Goal: Task Accomplishment & Management: Manage account settings

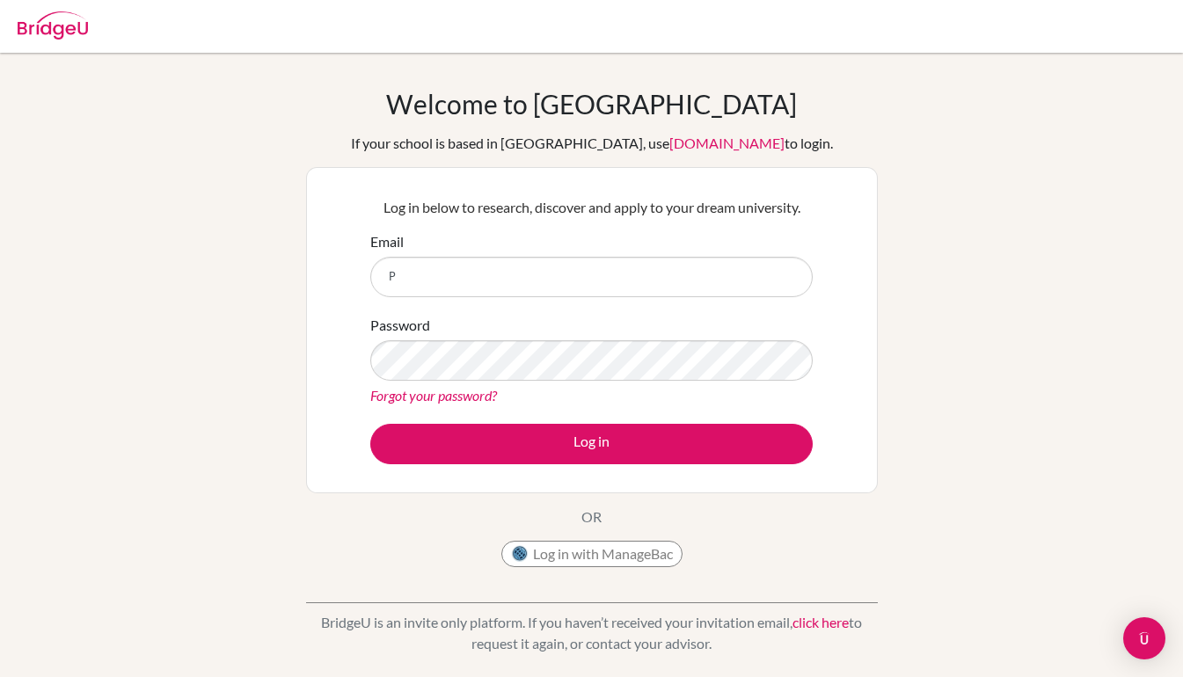
type input "[EMAIL_ADDRESS][DOMAIN_NAME]"
click at [1133, 637] on icon "Open Intercom Messenger" at bounding box center [1145, 639] width 29 height 29
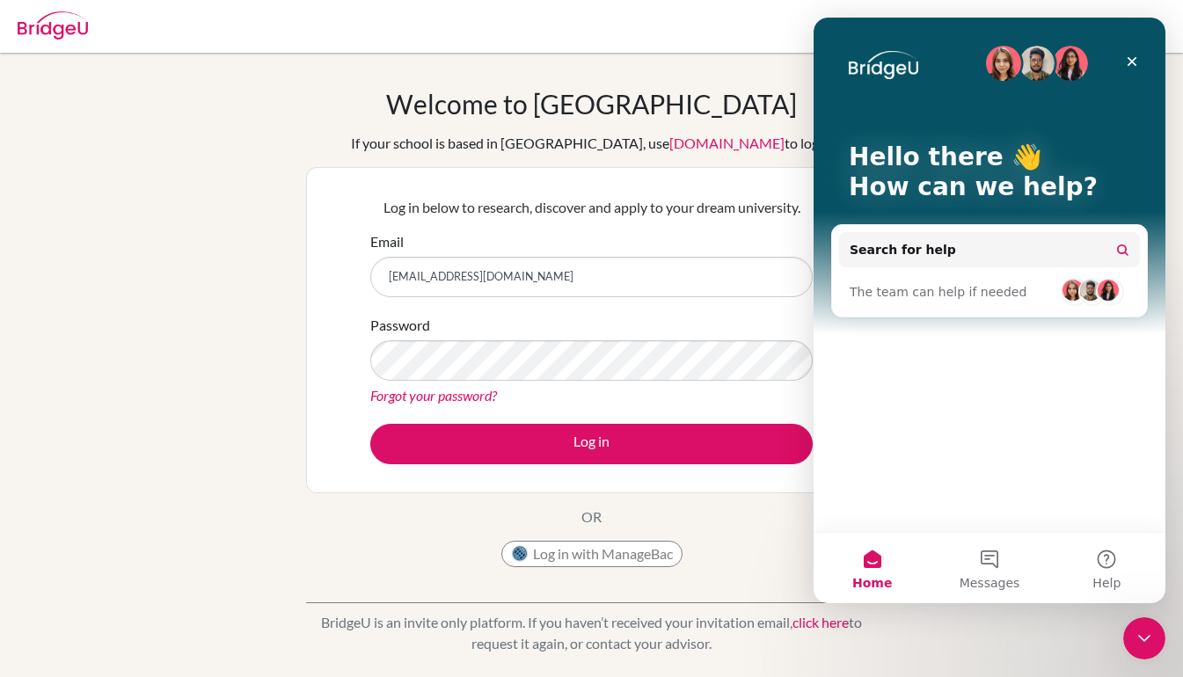
click at [1011, 555] on button "Messages" at bounding box center [989, 568] width 117 height 70
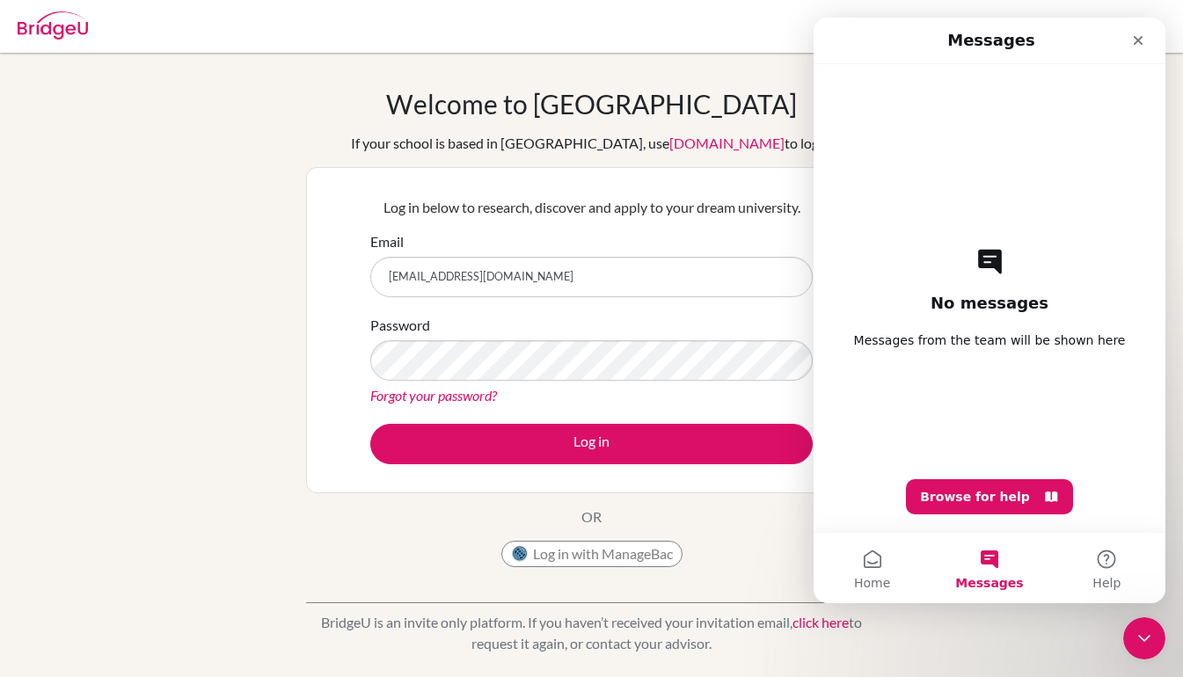
click at [1002, 563] on button "Messages" at bounding box center [989, 568] width 117 height 70
click at [1026, 503] on button "Browse for help" at bounding box center [989, 496] width 167 height 35
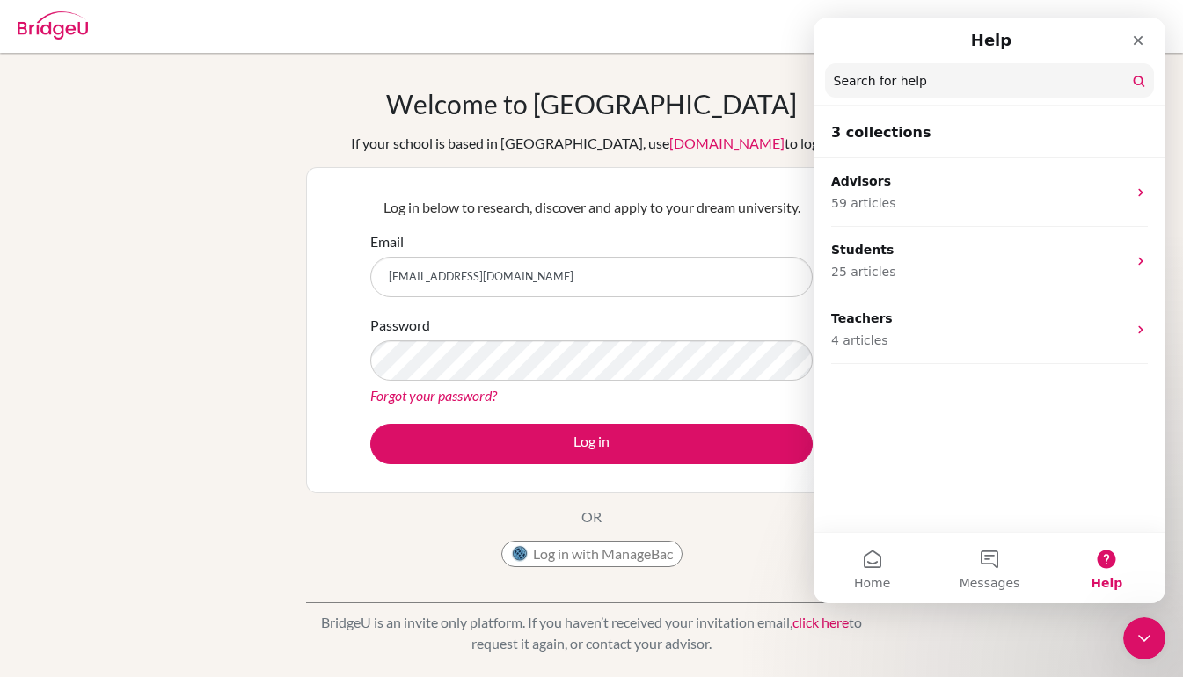
click at [906, 216] on div "Advisors 59 articles" at bounding box center [990, 192] width 352 height 69
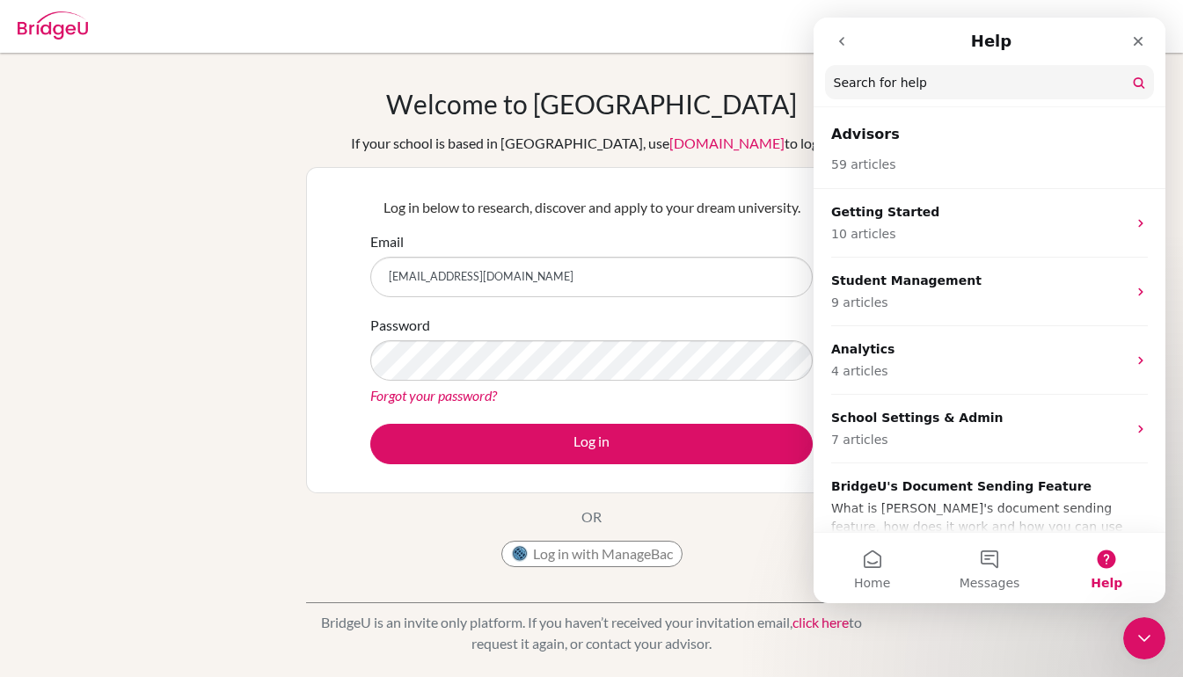
click at [1140, 33] on div "Close" at bounding box center [1139, 42] width 32 height 32
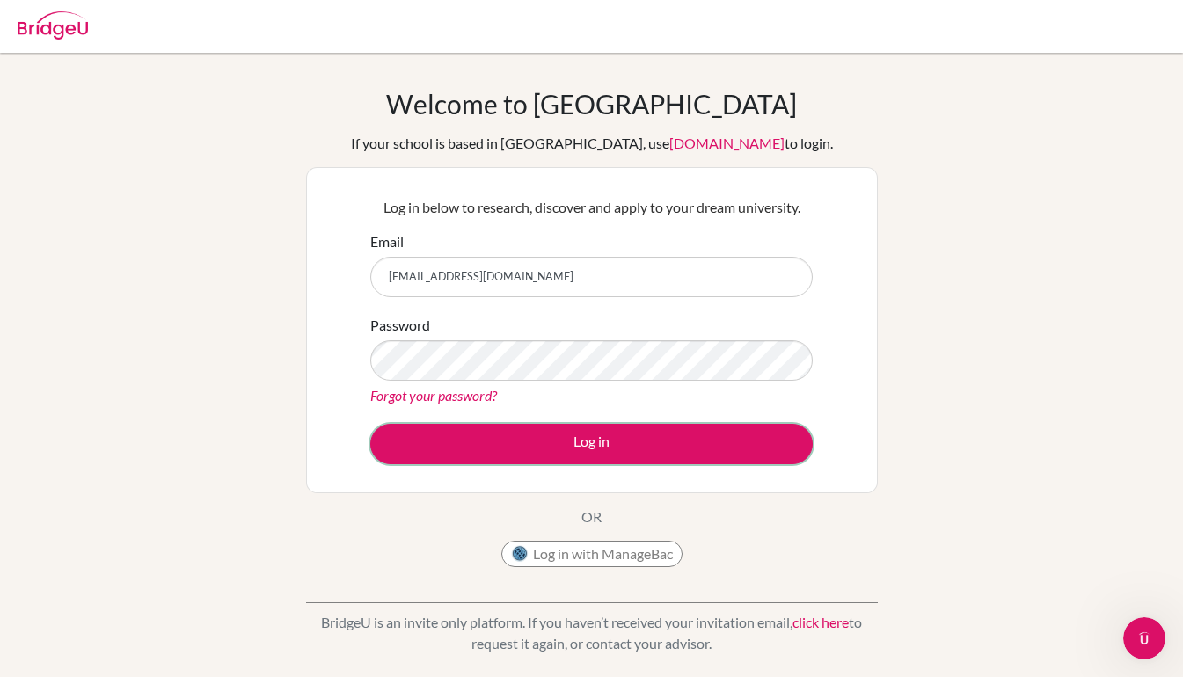
click at [607, 460] on button "Log in" at bounding box center [591, 444] width 443 height 40
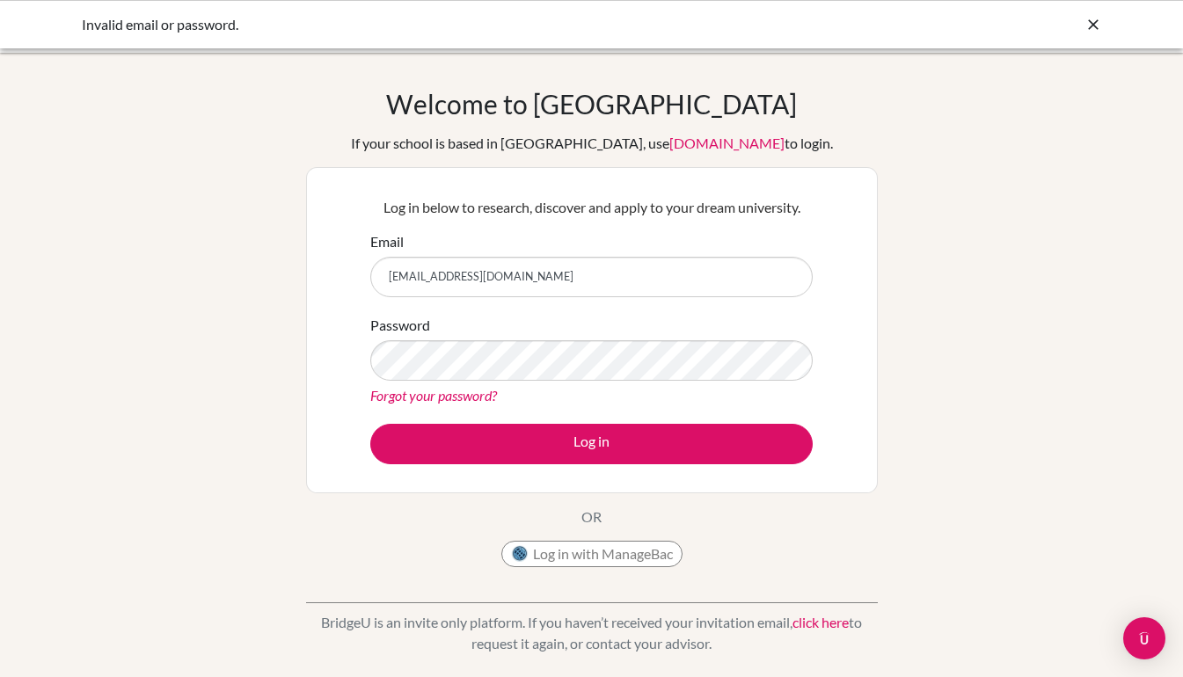
click at [815, 623] on link "click here" at bounding box center [821, 622] width 56 height 17
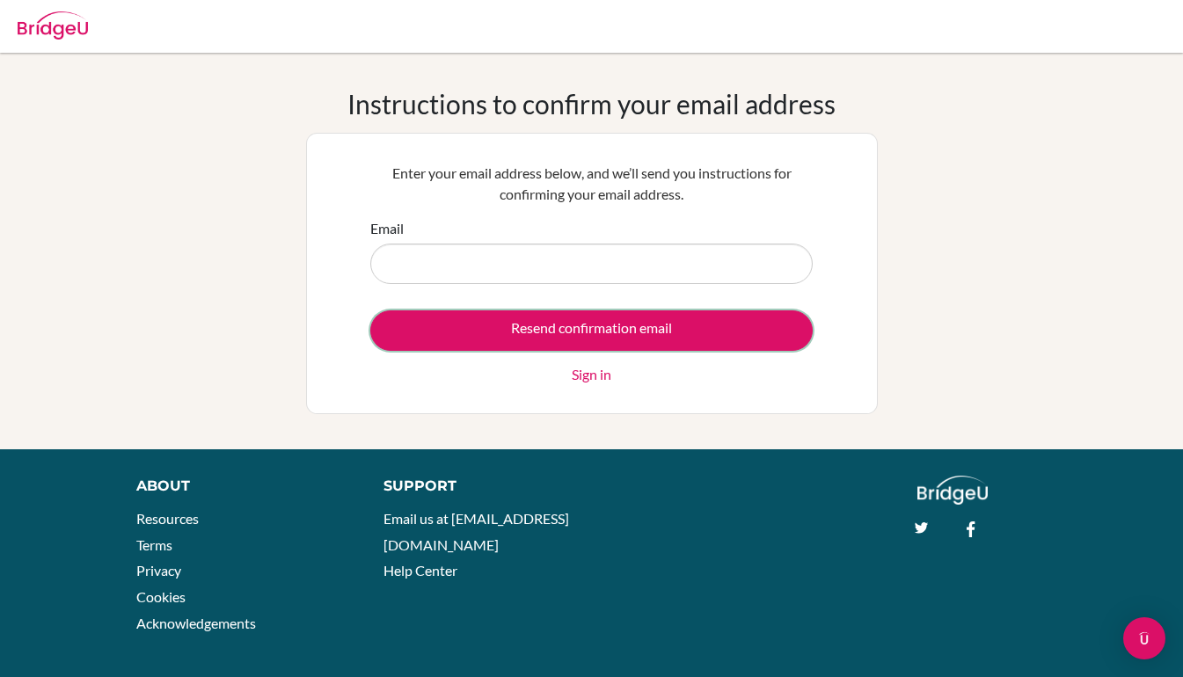
click at [581, 337] on input "Resend confirmation email" at bounding box center [591, 331] width 443 height 40
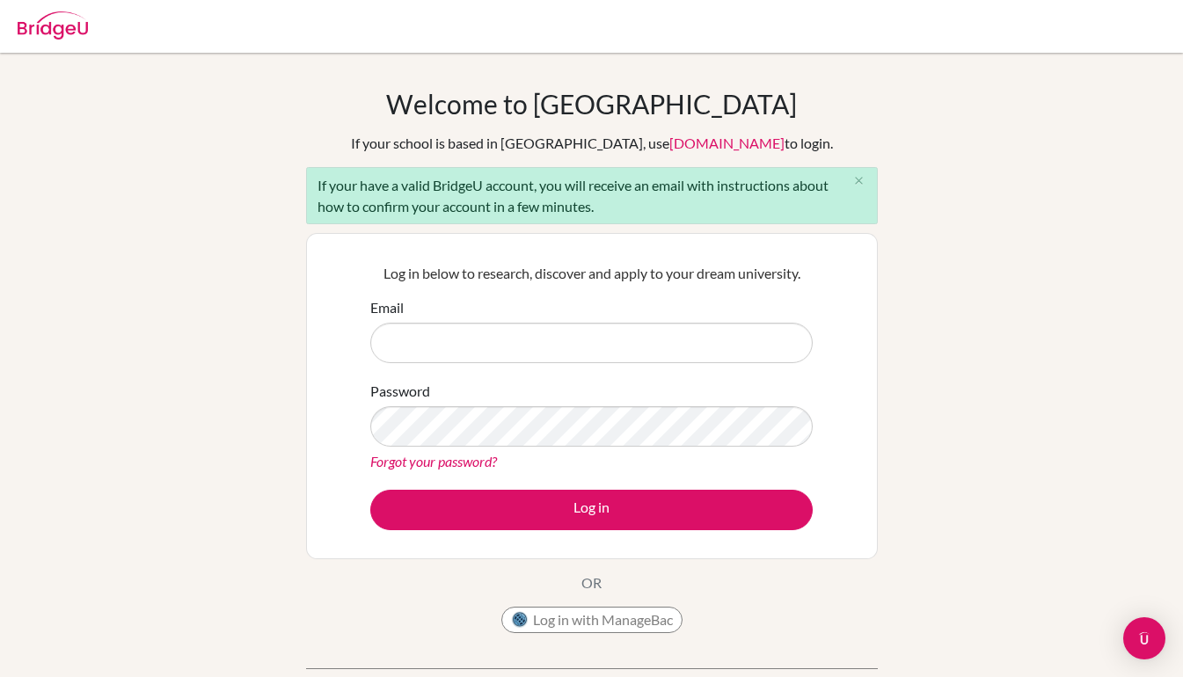
click at [513, 345] on input "Email" at bounding box center [591, 343] width 443 height 40
type input "[EMAIL_ADDRESS][DOMAIN_NAME]"
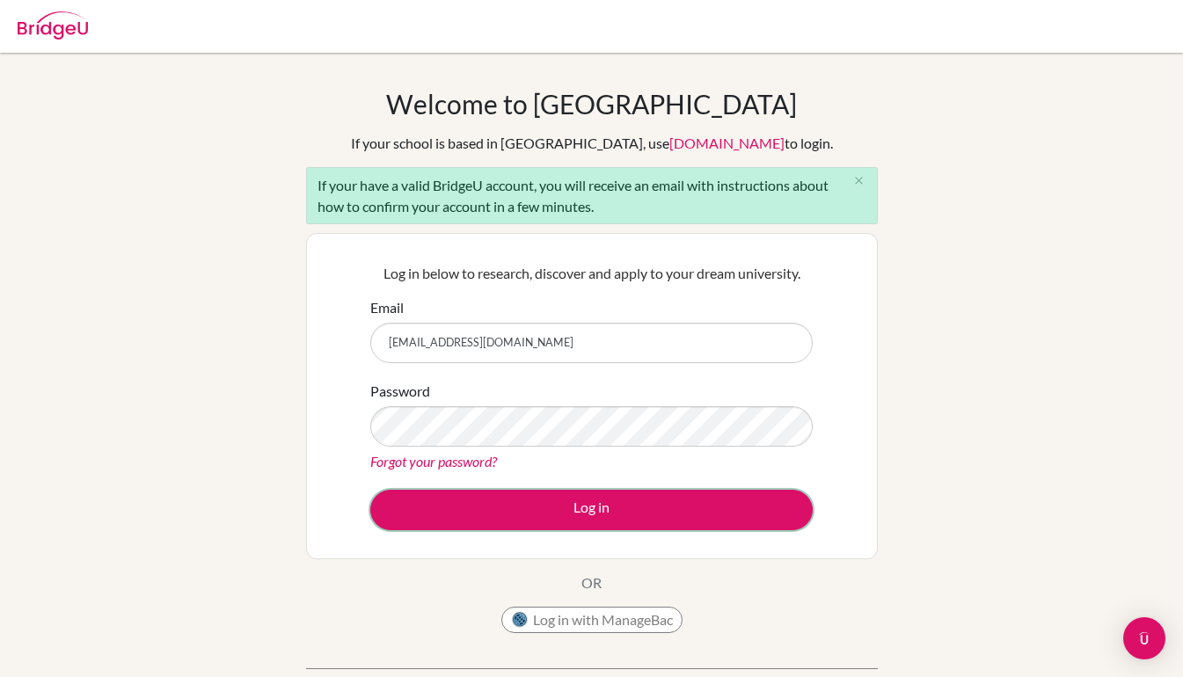
click at [554, 507] on button "Log in" at bounding box center [591, 510] width 443 height 40
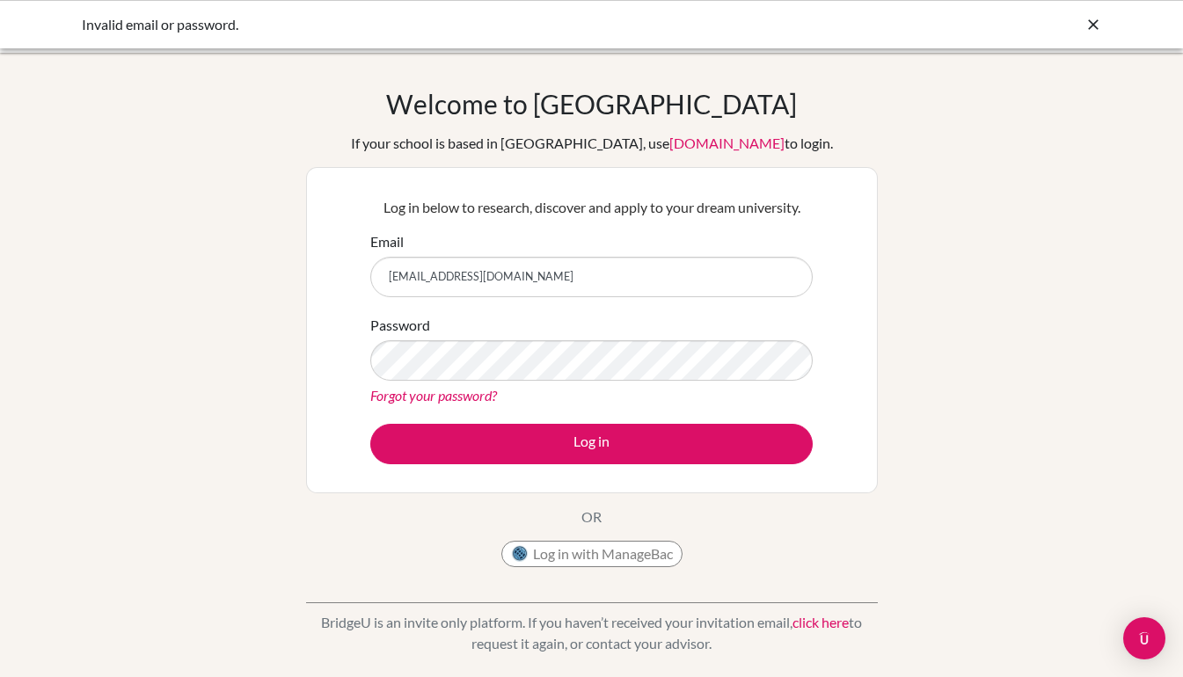
click at [816, 617] on link "click here" at bounding box center [821, 622] width 56 height 17
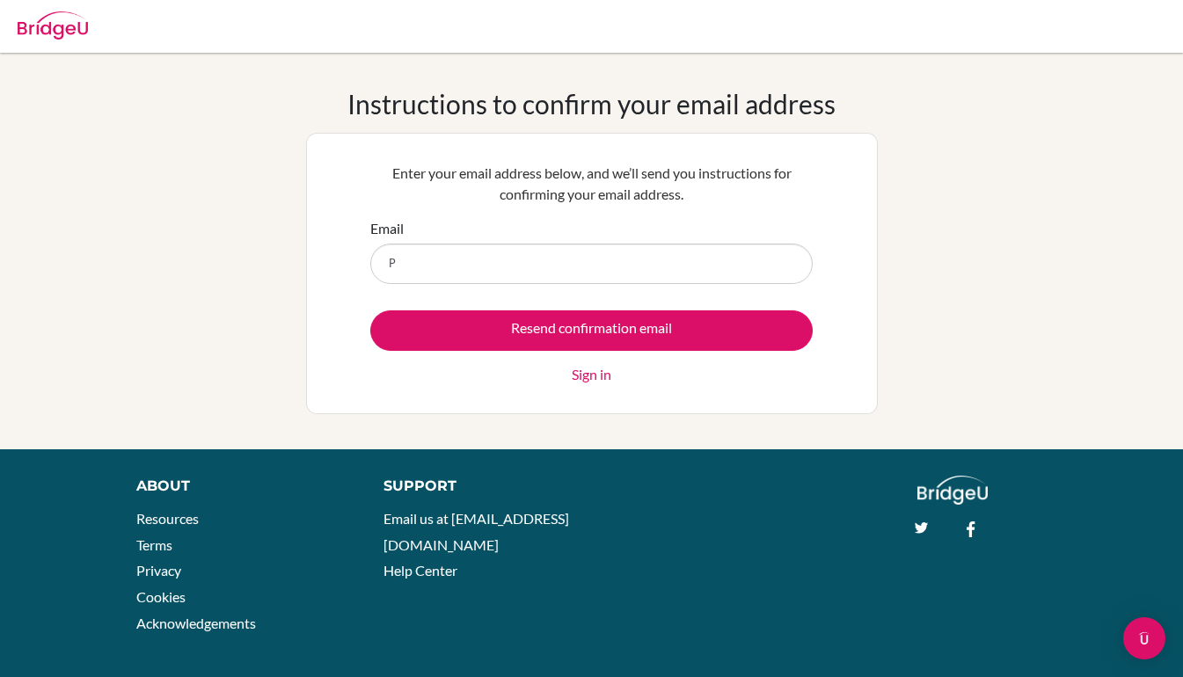
type input "[EMAIL_ADDRESS][DOMAIN_NAME]"
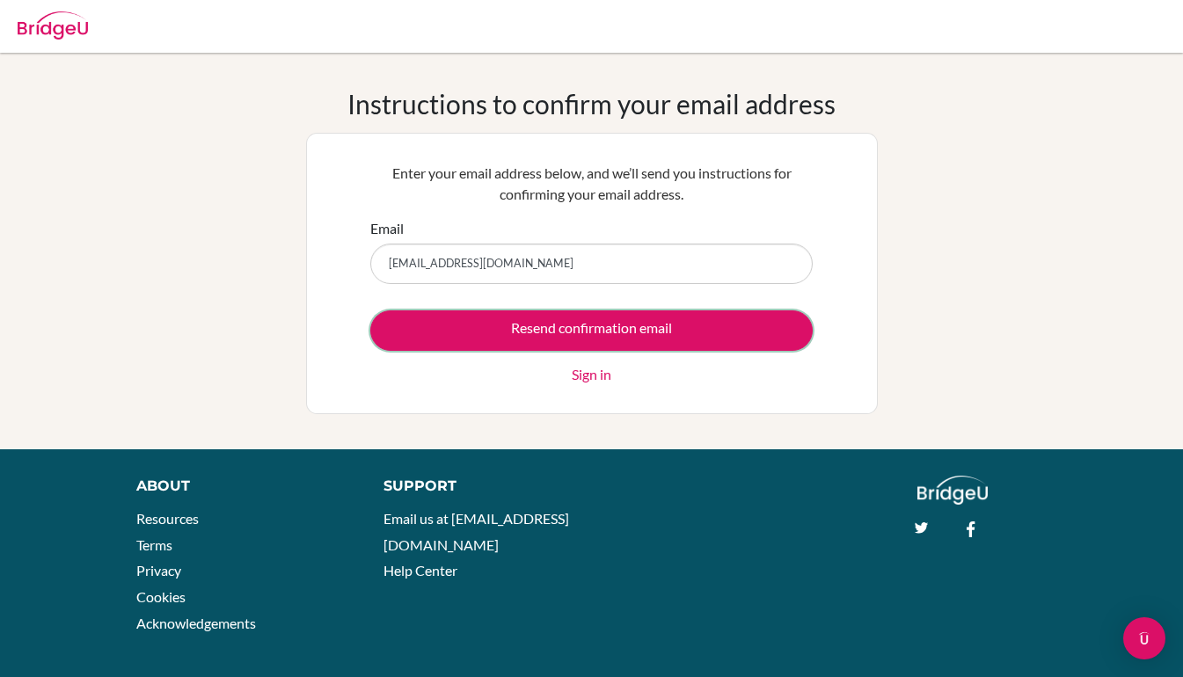
click at [560, 340] on input "Resend confirmation email" at bounding box center [591, 331] width 443 height 40
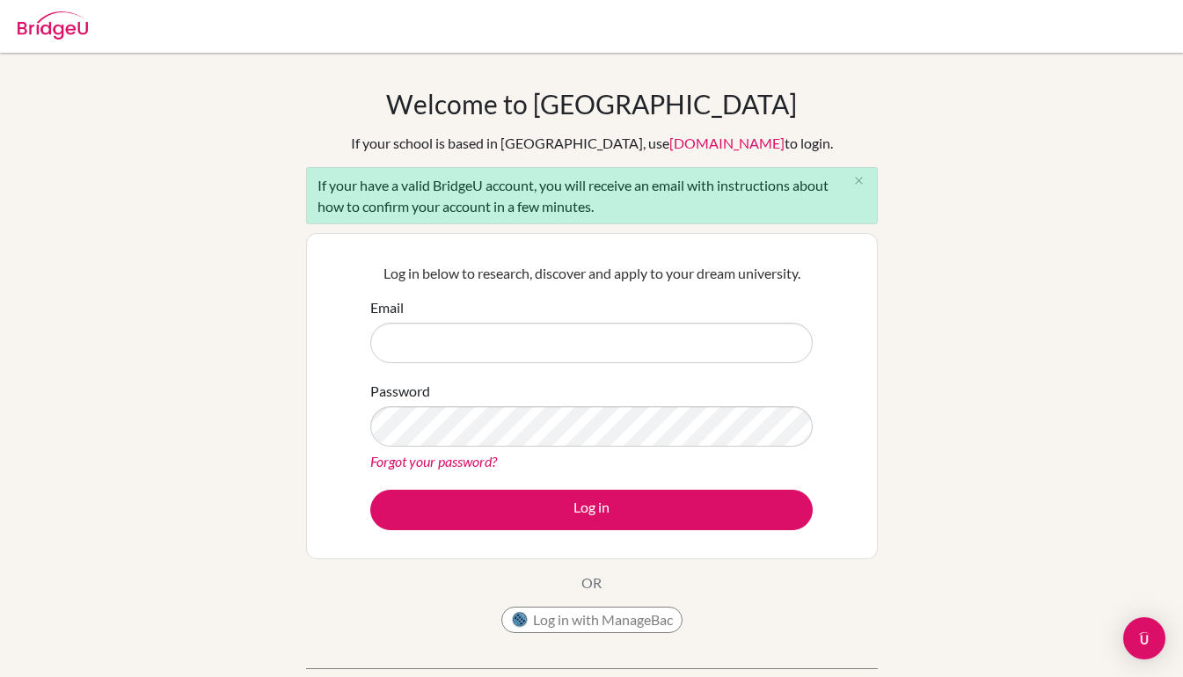
drag, startPoint x: 0, startPoint y: 0, endPoint x: 951, endPoint y: 486, distance: 1067.9
click at [951, 486] on div "Welcome to BridgeU If your school is based in China, use app.bridge-u.com.cn to…" at bounding box center [591, 408] width 1183 height 641
click at [1134, 642] on div "Open Intercom Messenger" at bounding box center [1145, 639] width 42 height 42
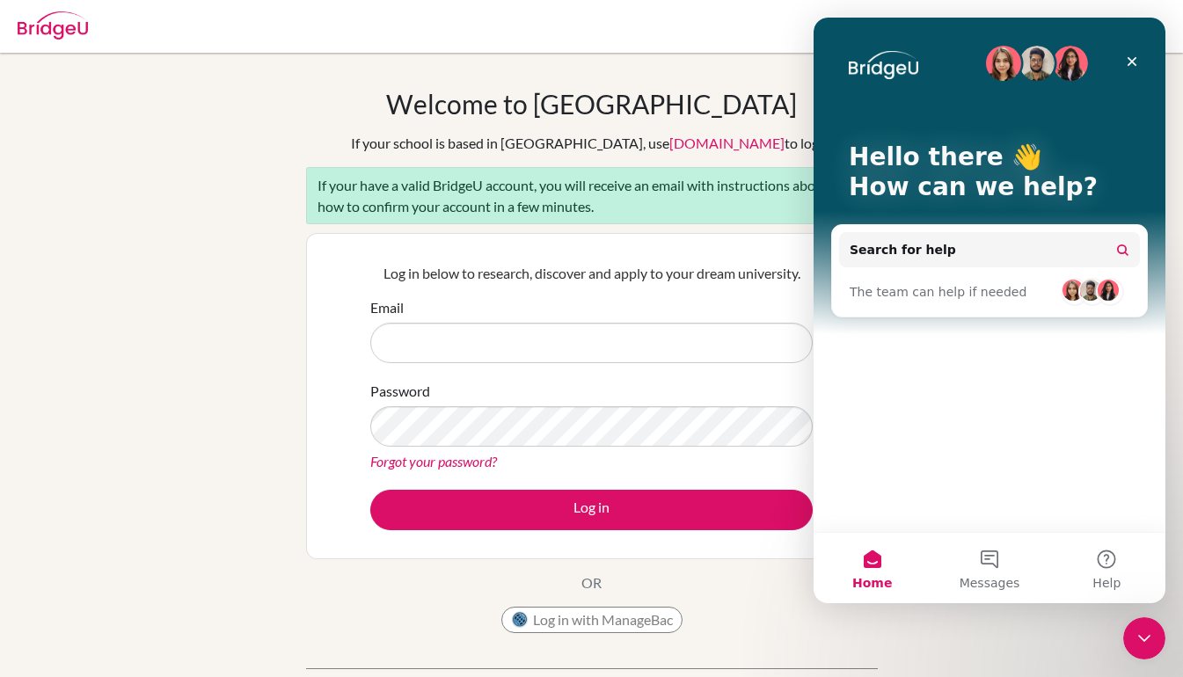
click at [999, 555] on button "Messages" at bounding box center [989, 568] width 117 height 70
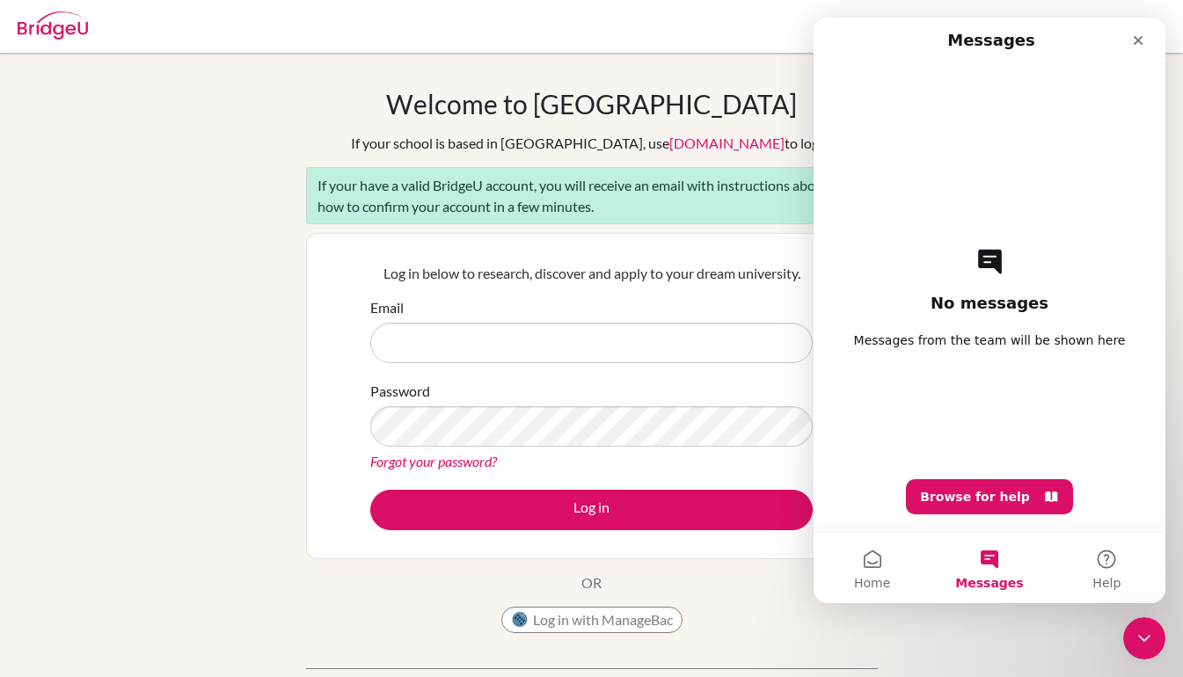
click at [884, 579] on span "Home" at bounding box center [872, 583] width 36 height 12
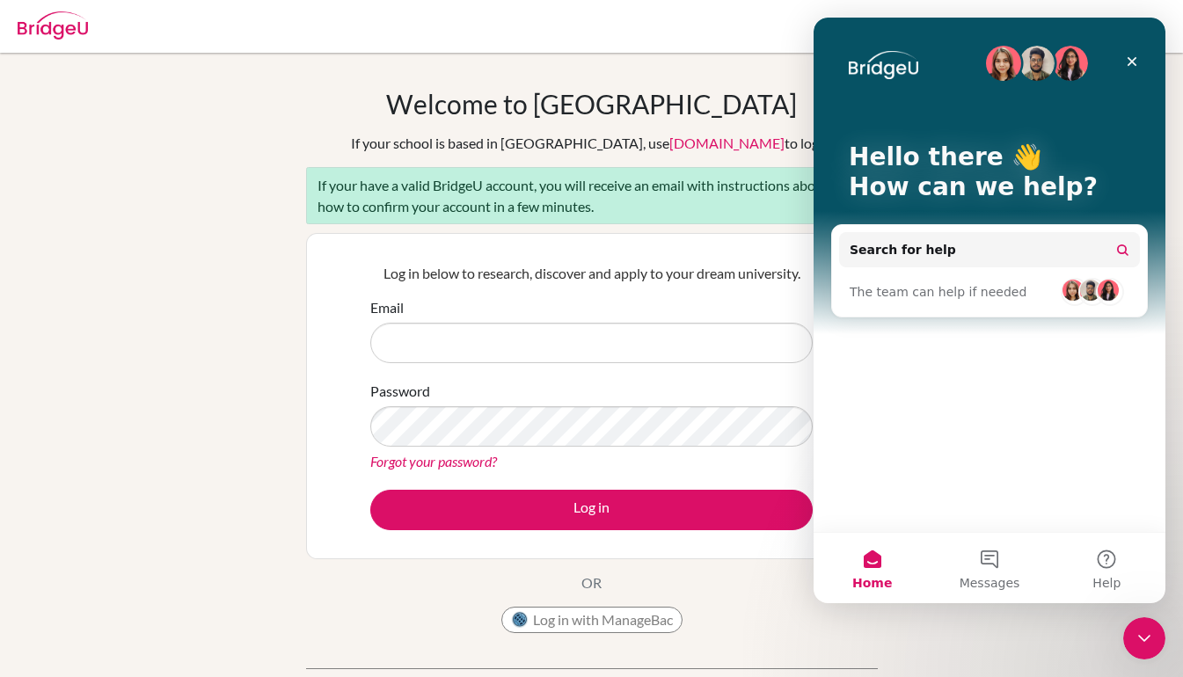
click at [1116, 561] on button "Help" at bounding box center [1107, 568] width 117 height 70
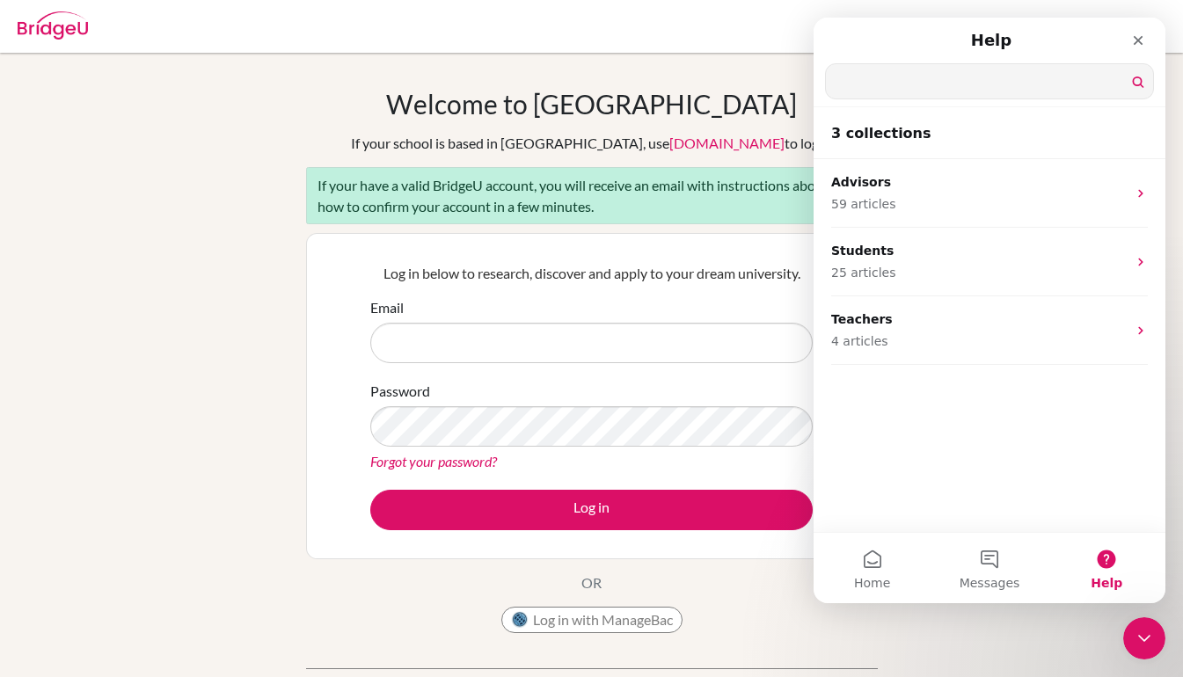
click at [922, 84] on input "Search for help" at bounding box center [989, 81] width 327 height 34
type input "HI"
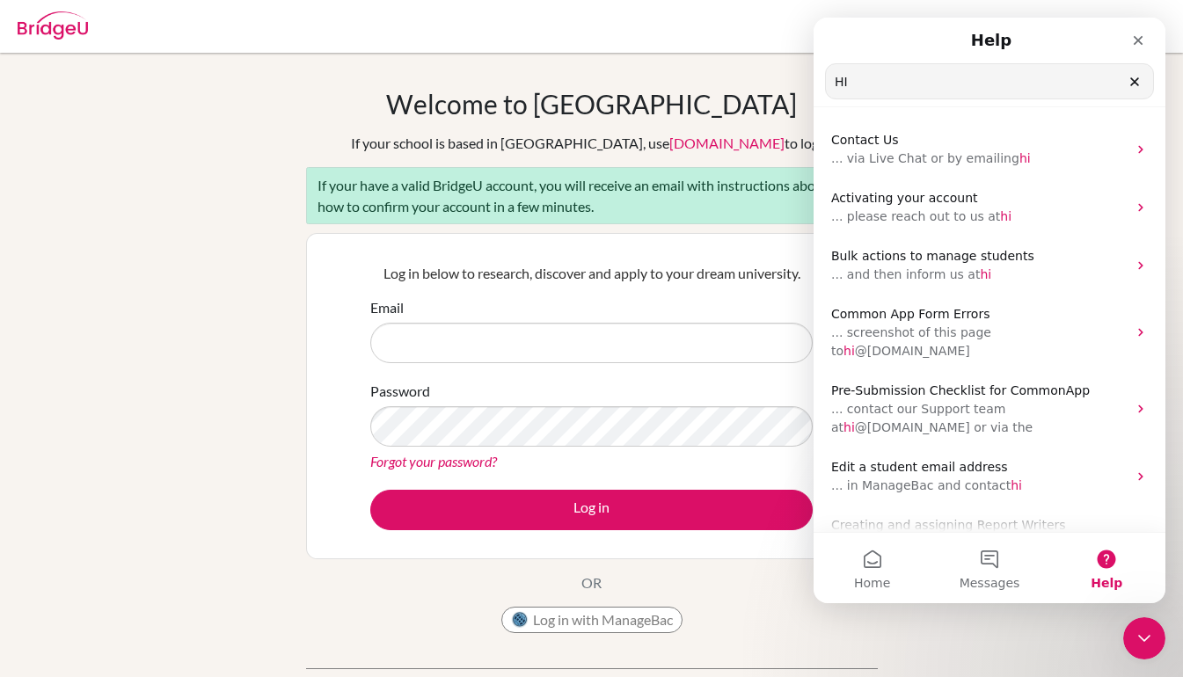
click at [1143, 49] on div "Close" at bounding box center [1139, 41] width 32 height 32
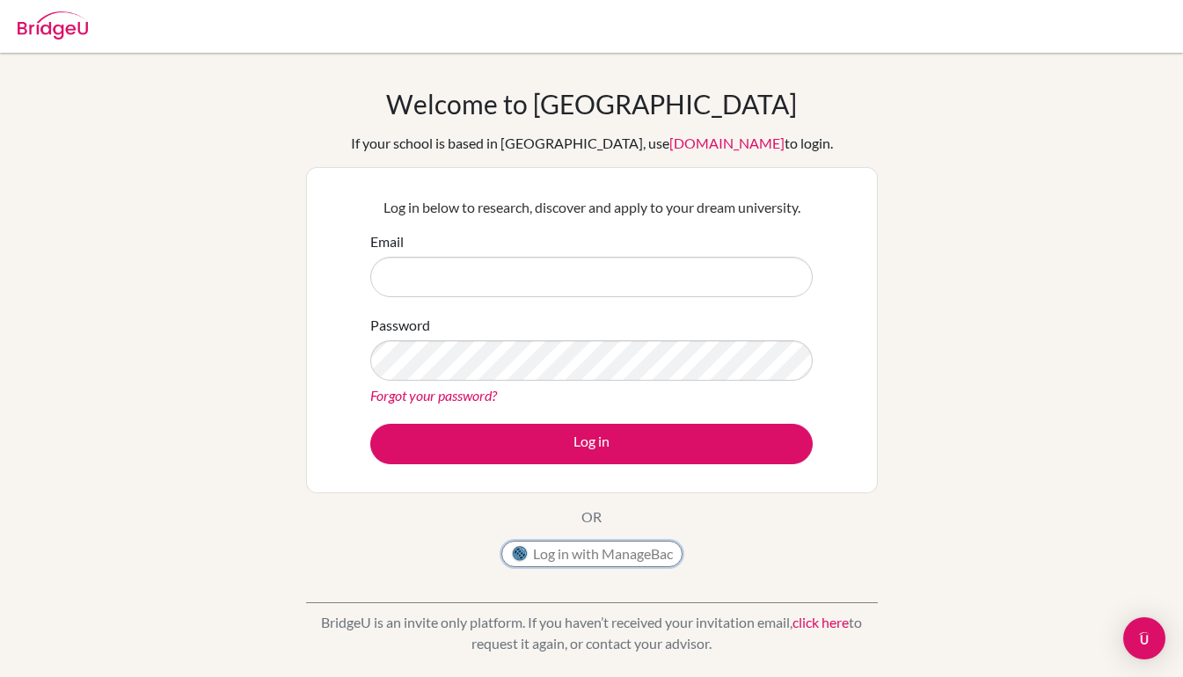
click at [609, 548] on button "Log in with ManageBac" at bounding box center [591, 554] width 181 height 26
